Goal: Go to known website: Go to known website

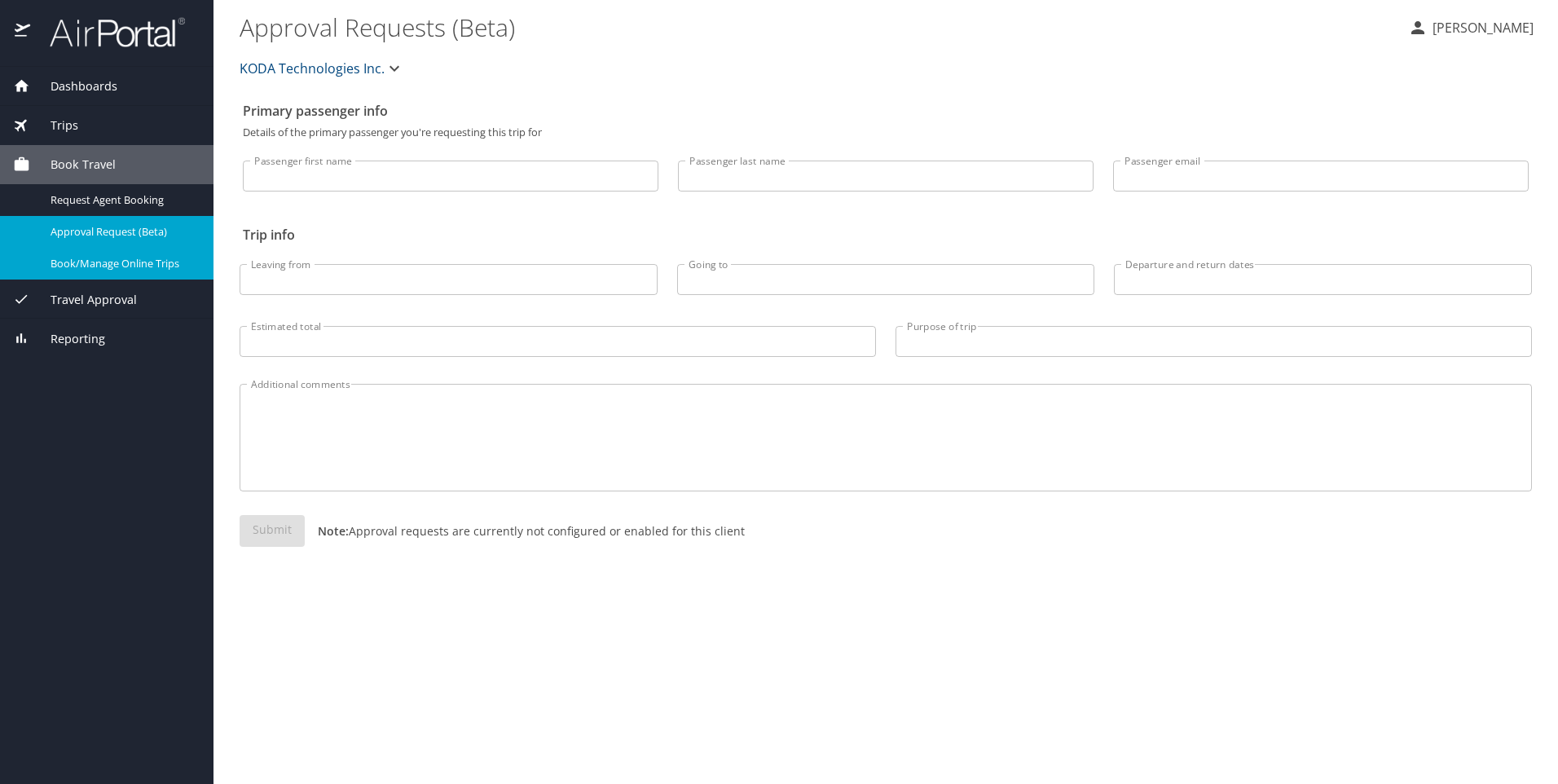
click at [163, 262] on span "Book/Manage Online Trips" at bounding box center [121, 264] width 143 height 15
